Goal: Task Accomplishment & Management: Complete application form

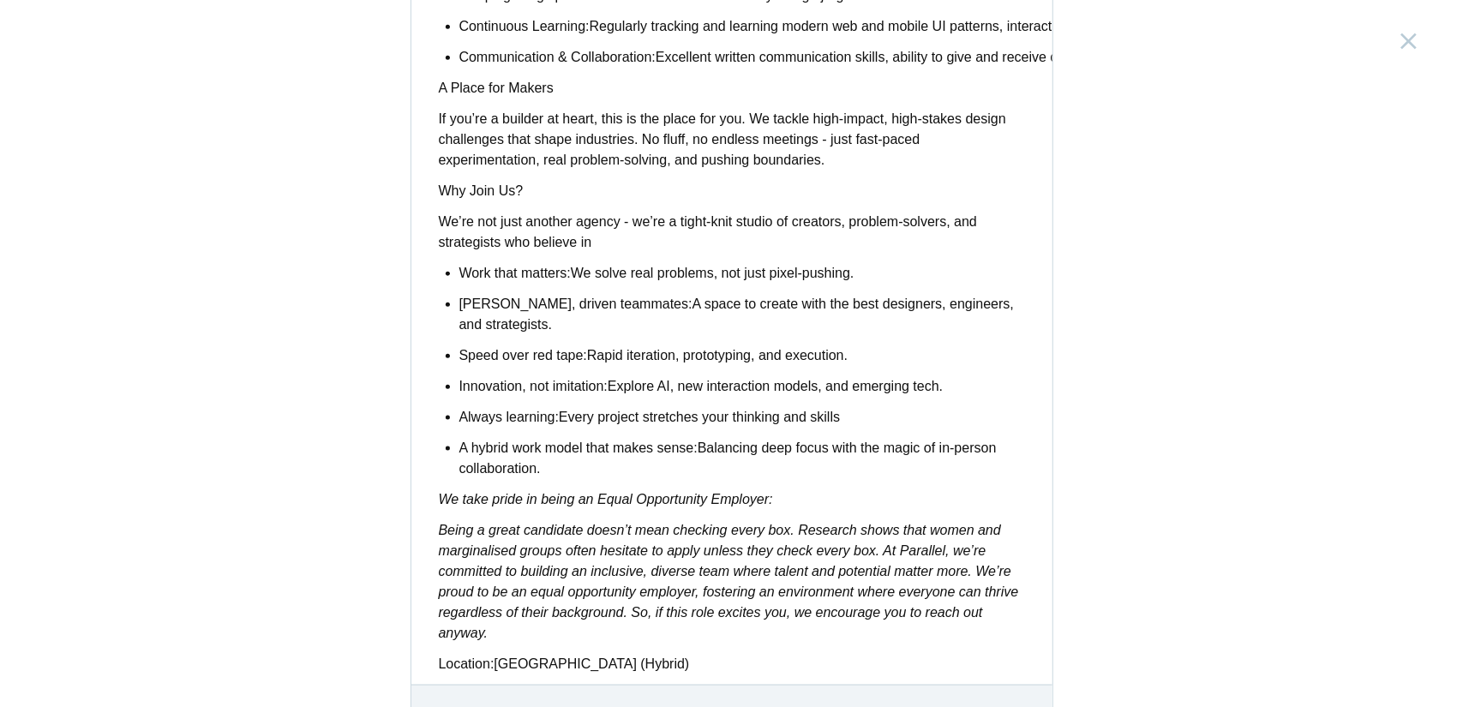
scroll to position [1356, 0]
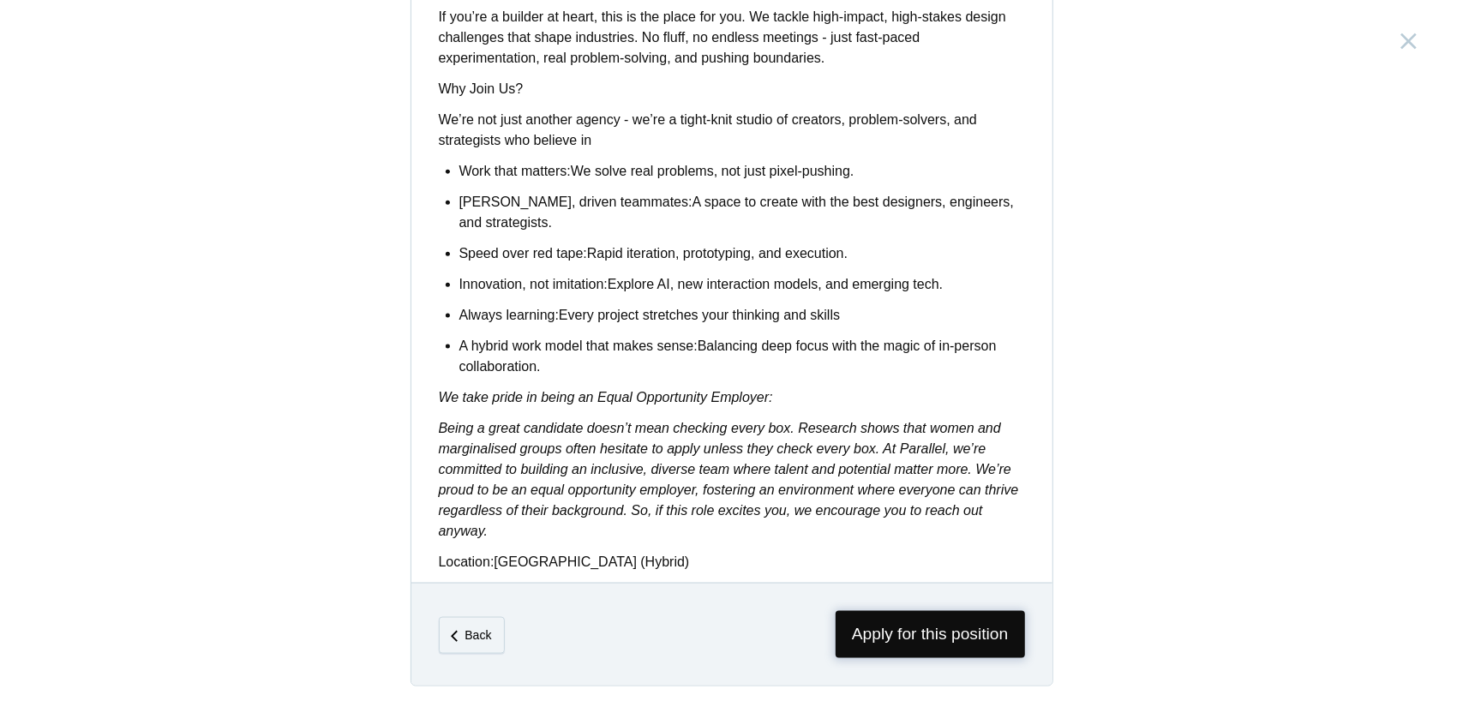
click at [864, 631] on span "Apply for this position" at bounding box center [930, 634] width 189 height 47
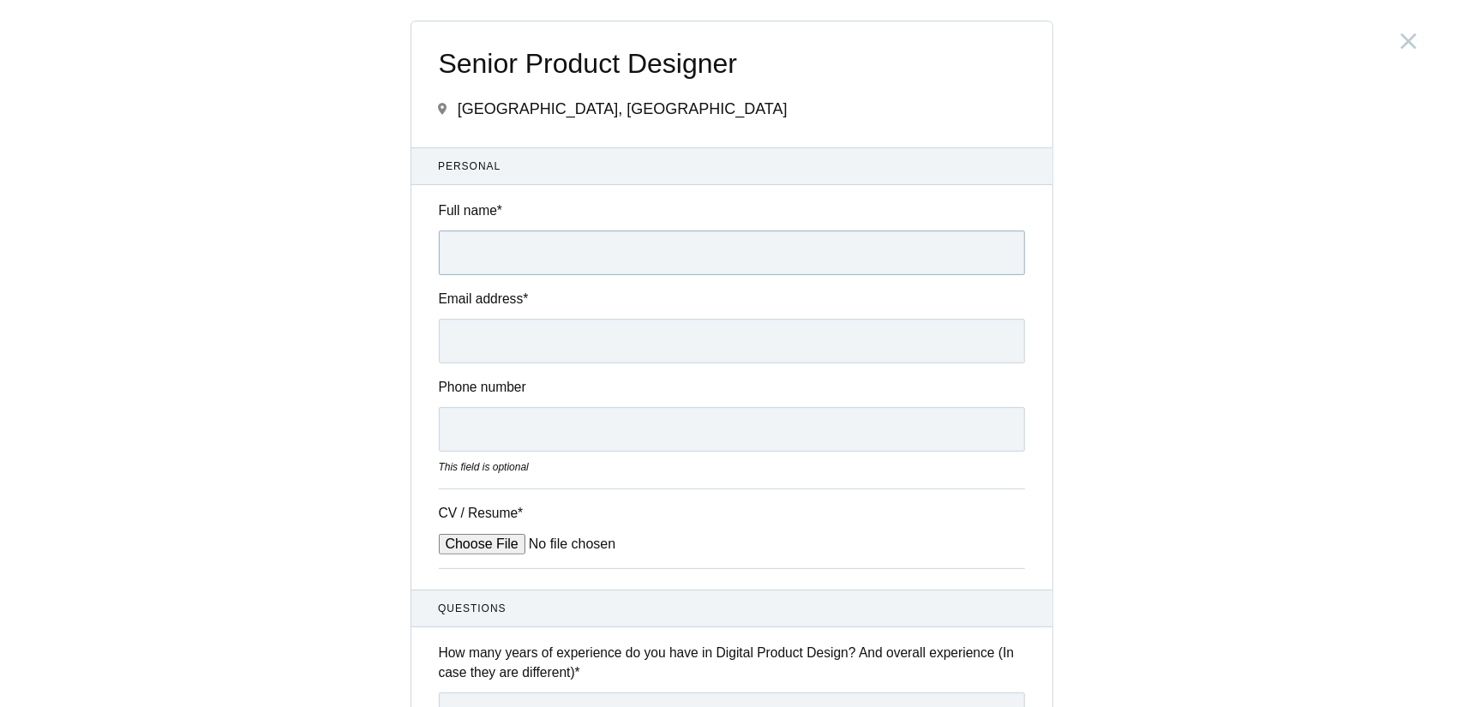
click at [494, 250] on input "Full name *" at bounding box center [732, 253] width 586 height 45
type input "[PERSON_NAME]"
type input "[EMAIL_ADDRESS][DOMAIN_NAME]"
click at [458, 429] on input "07026339469" at bounding box center [732, 429] width 586 height 45
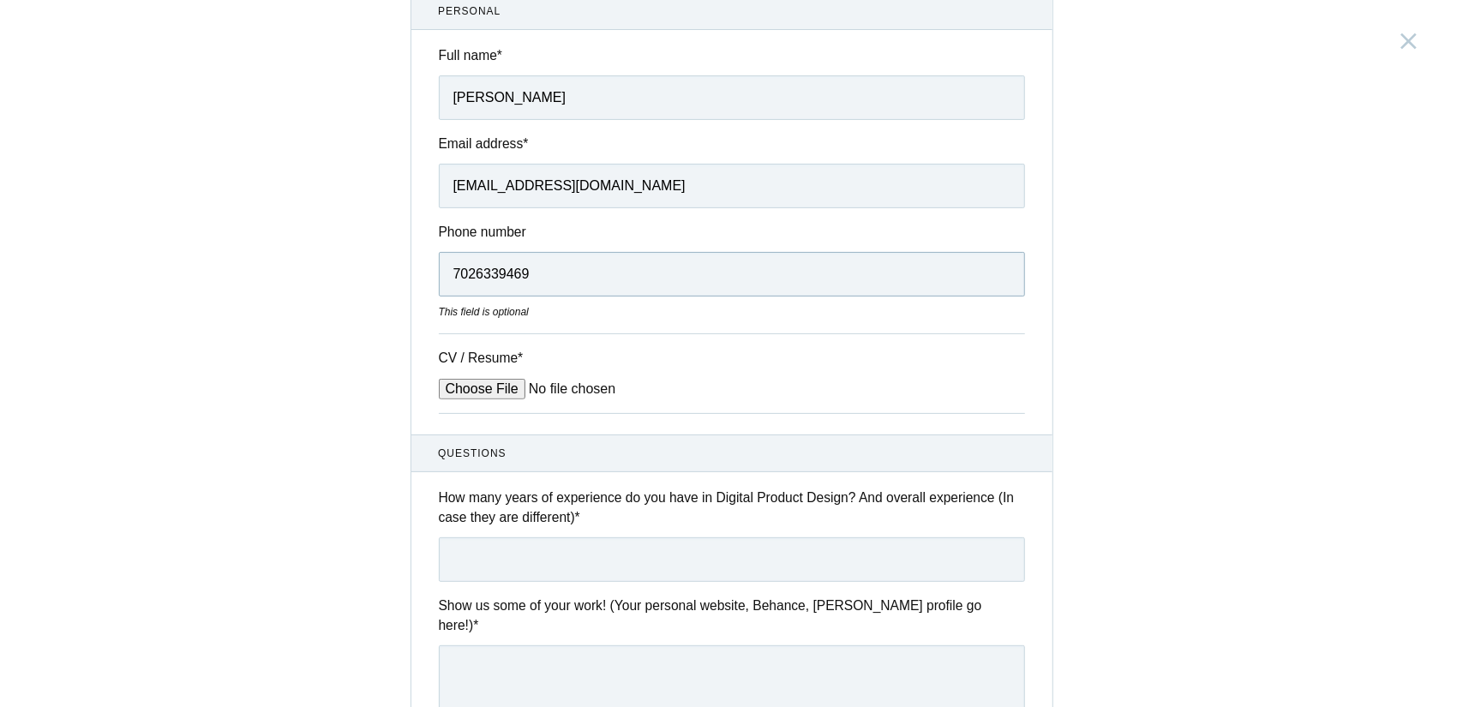
scroll to position [171, 0]
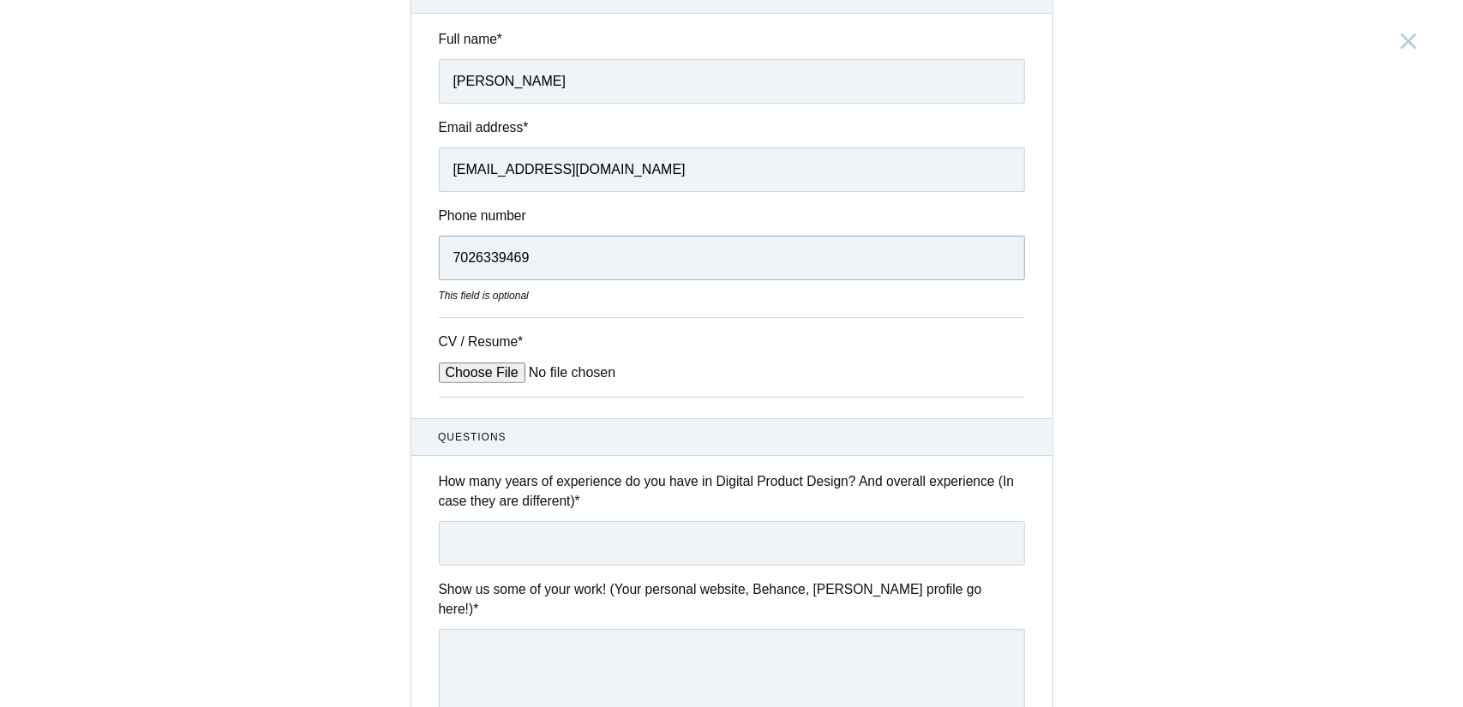
type input "7026339469"
click at [483, 370] on input "CV / Resume *" at bounding box center [569, 373] width 260 height 21
type input "C:\fakepath\Vinay Acharya_ID_1.pdf"
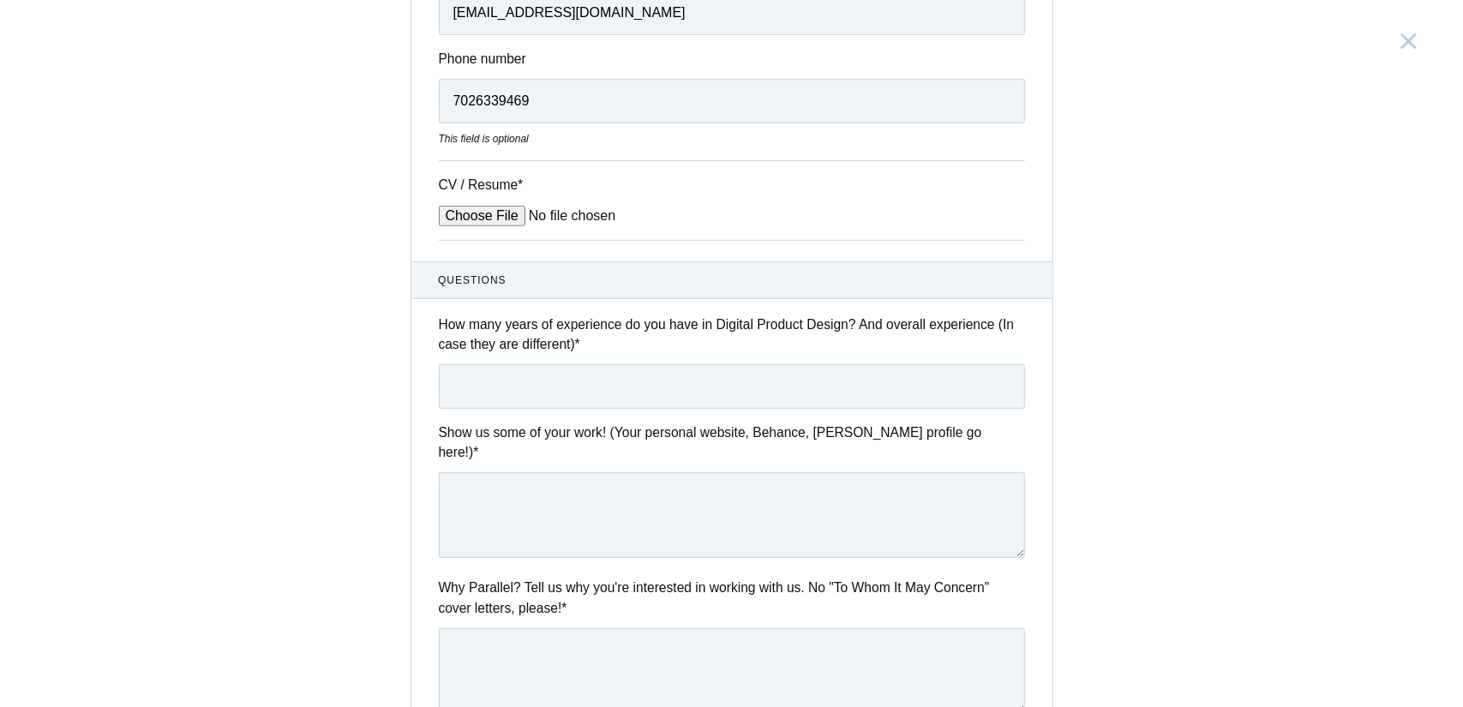
scroll to position [343, 0]
